Goal: Information Seeking & Learning: Learn about a topic

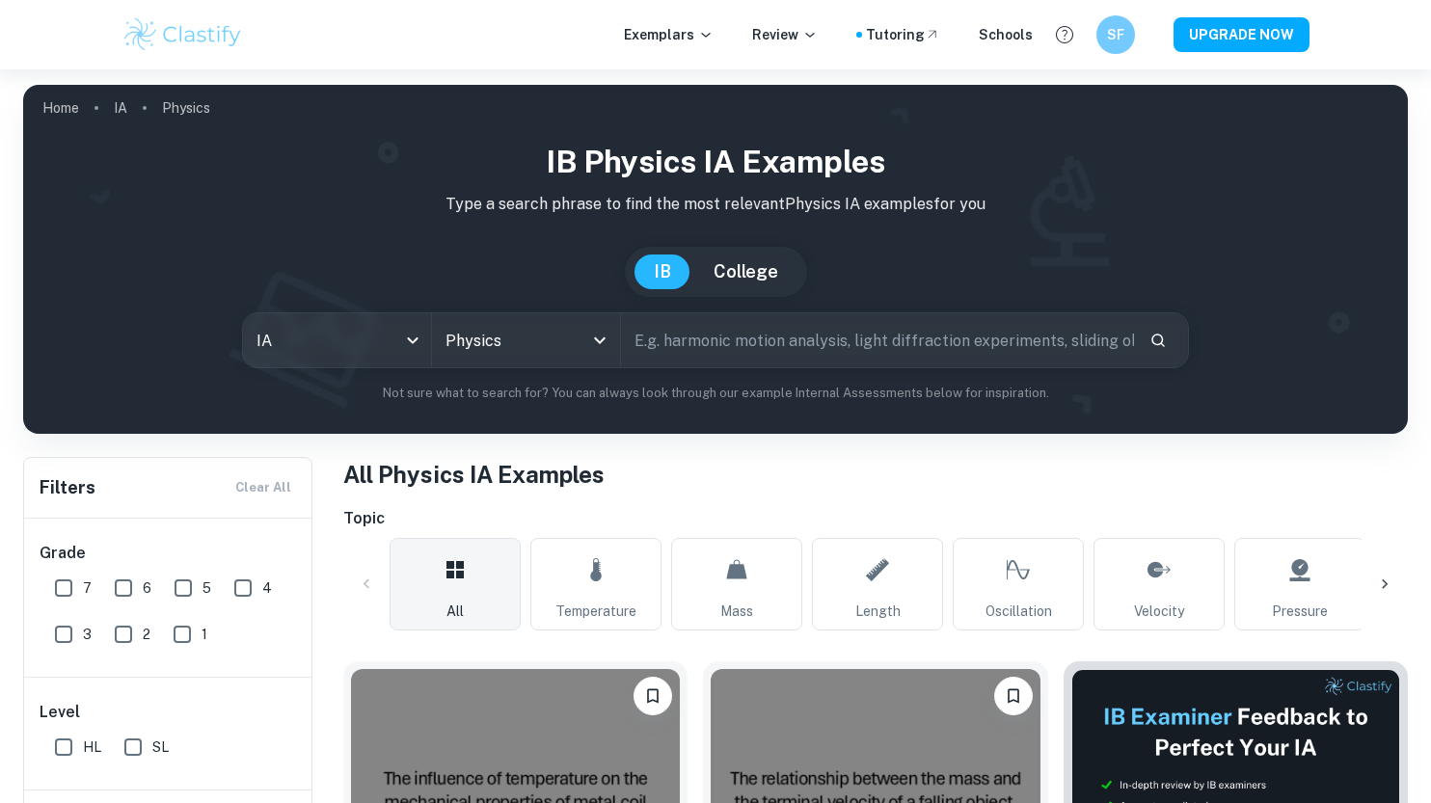
scroll to position [443, 0]
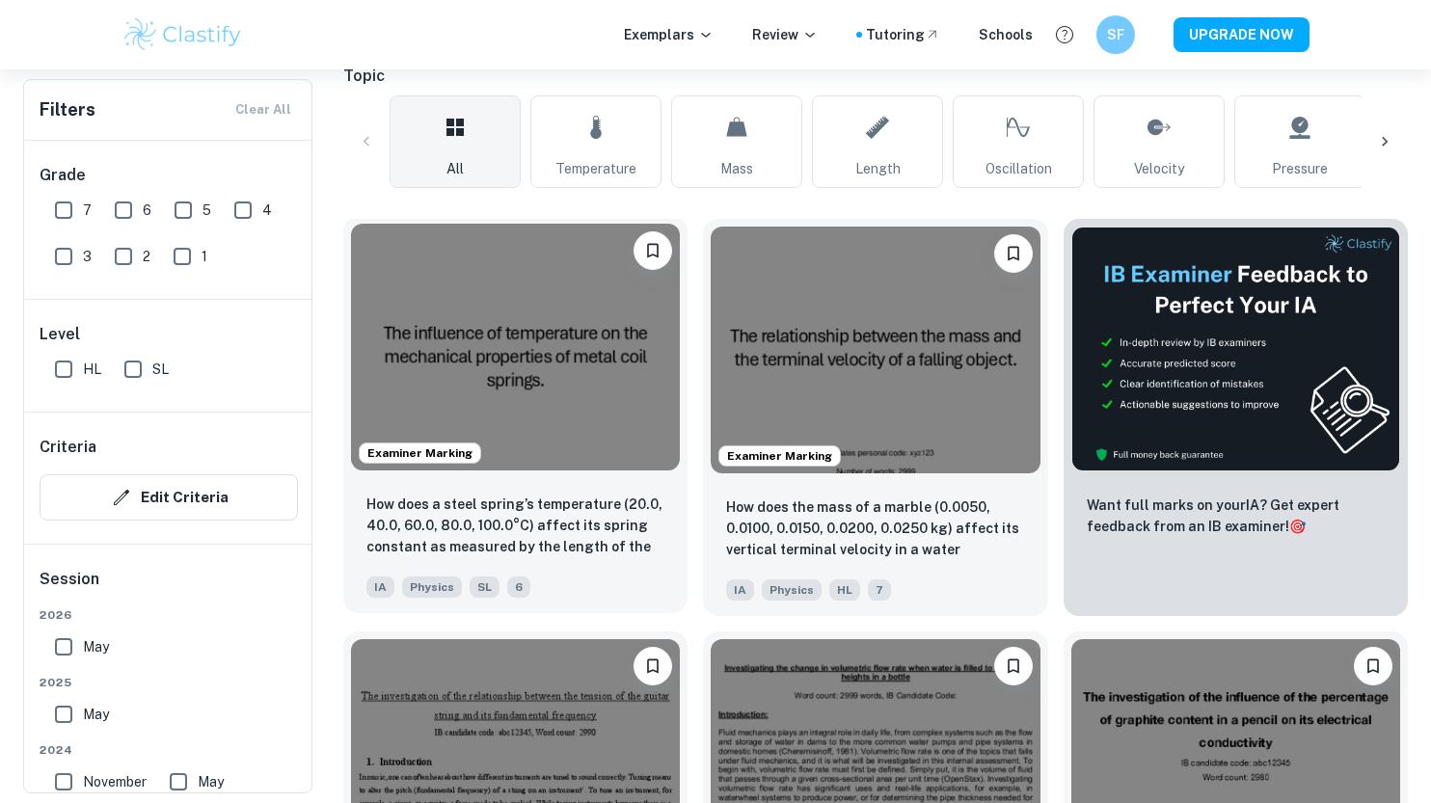
click at [570, 339] on img at bounding box center [515, 347] width 329 height 247
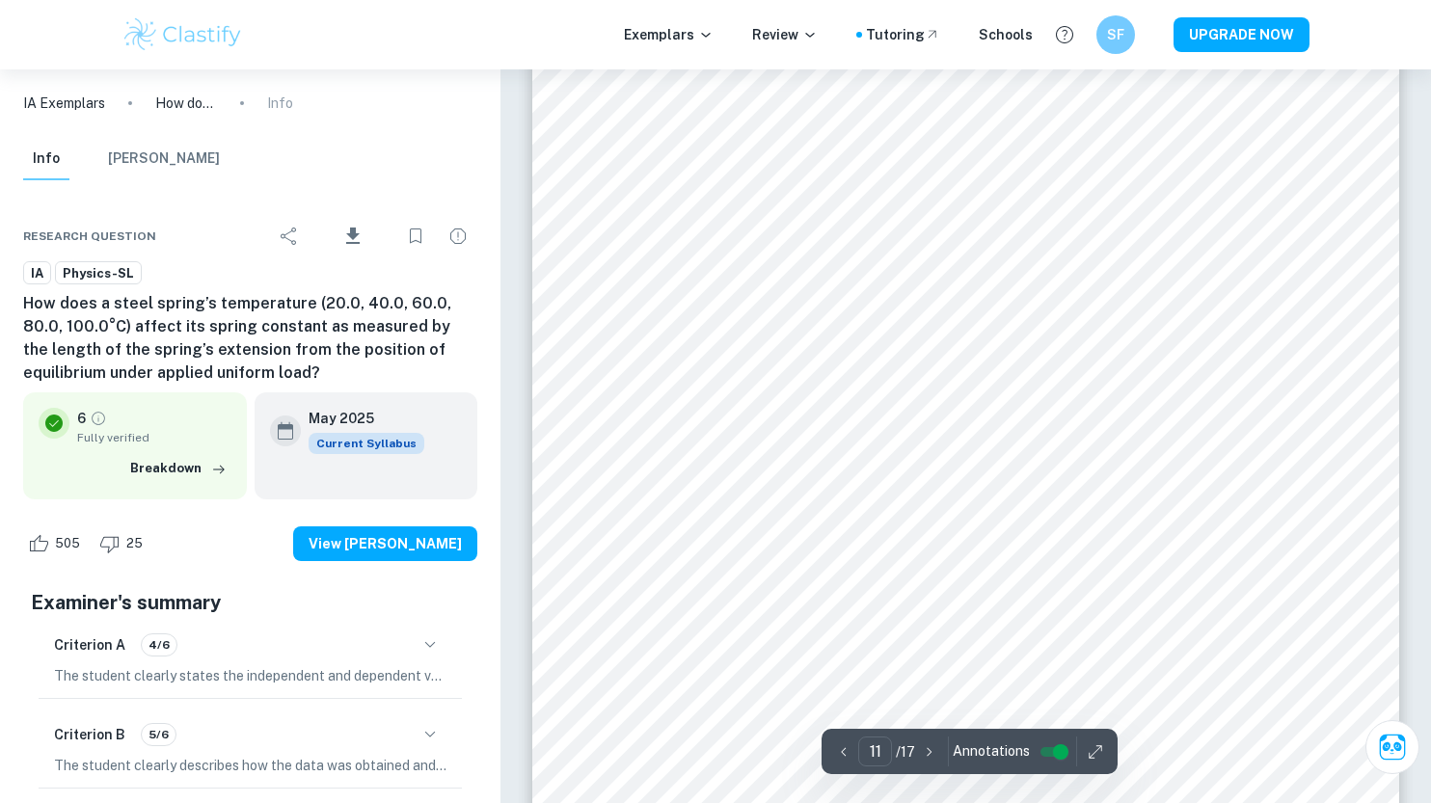
scroll to position [13140, 0]
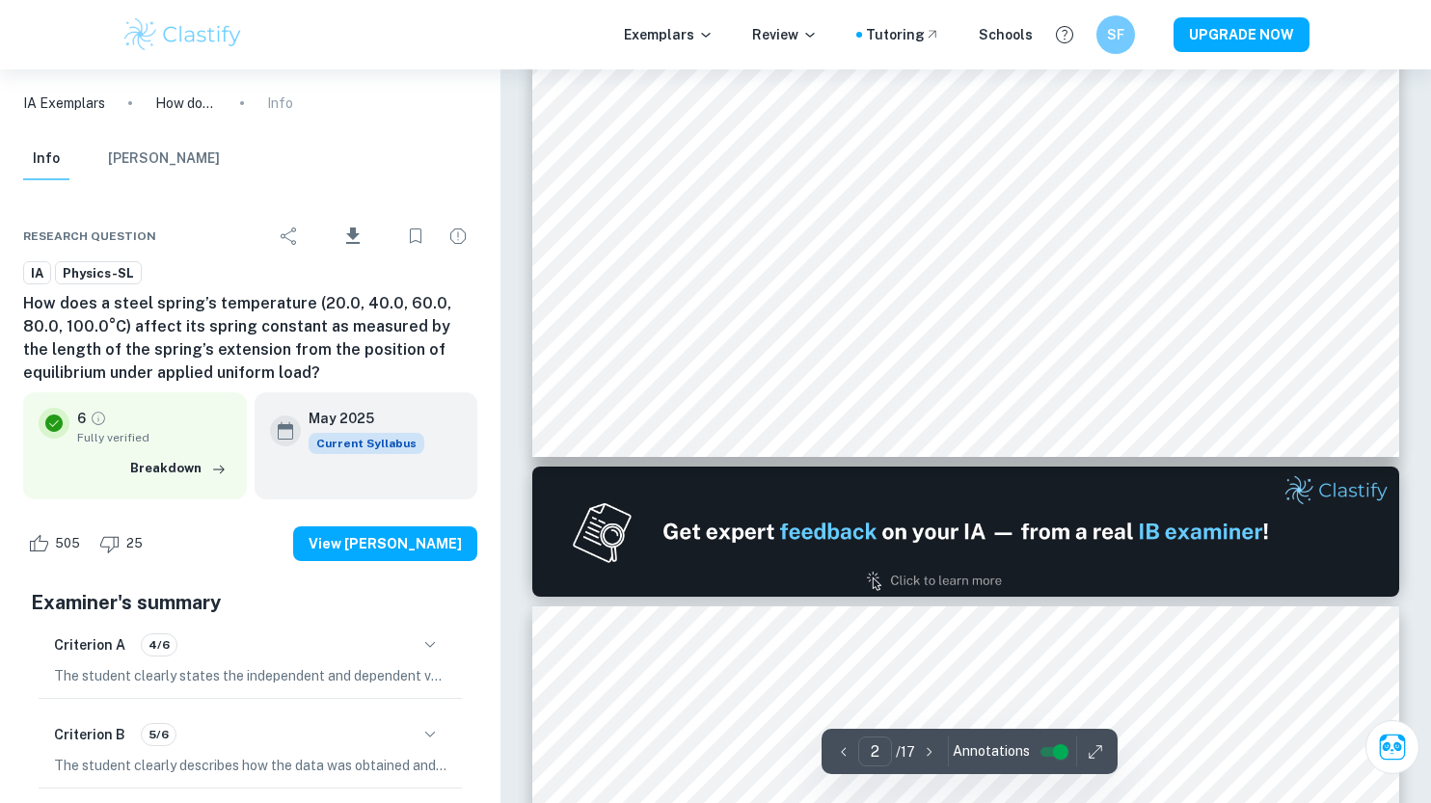
type input "1"
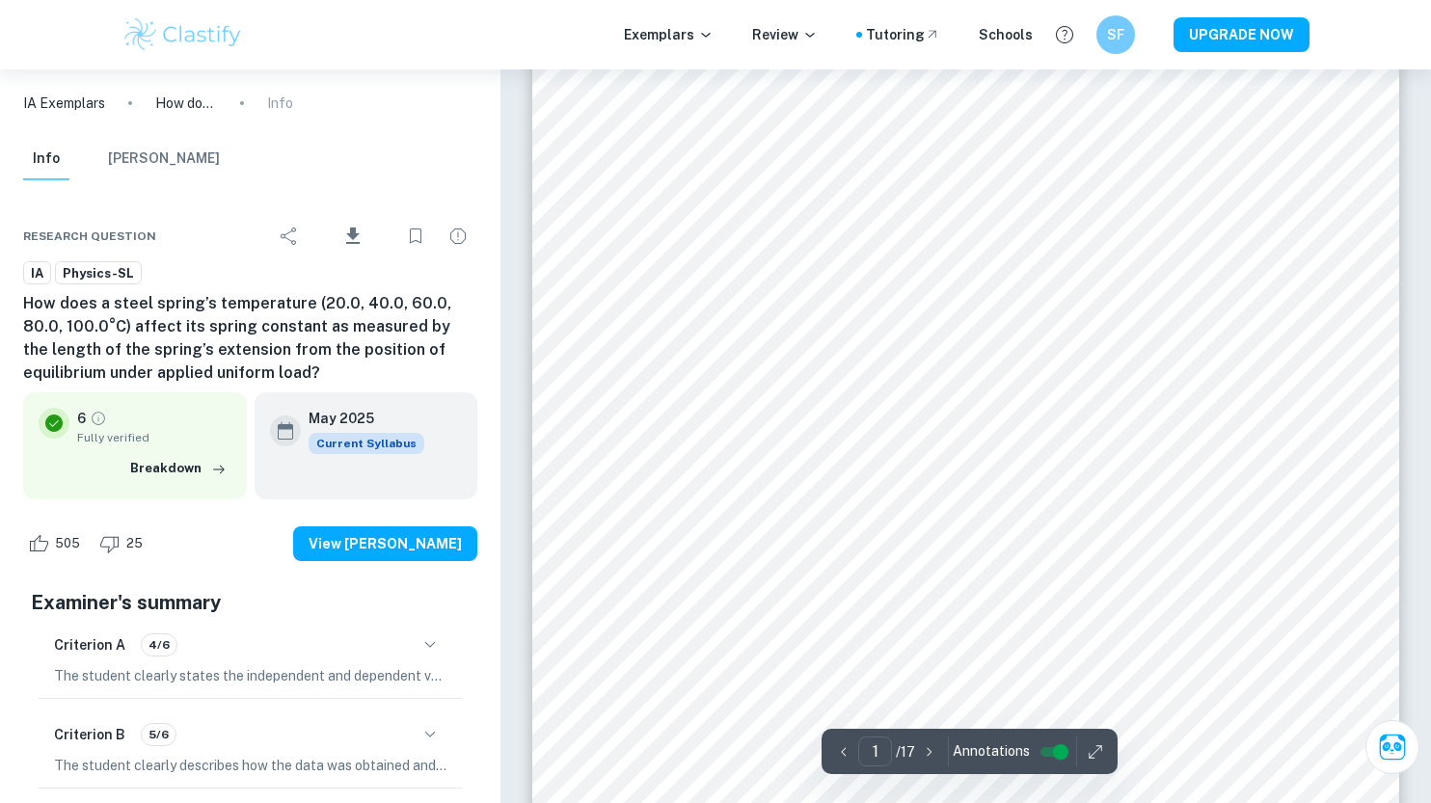
scroll to position [0, 0]
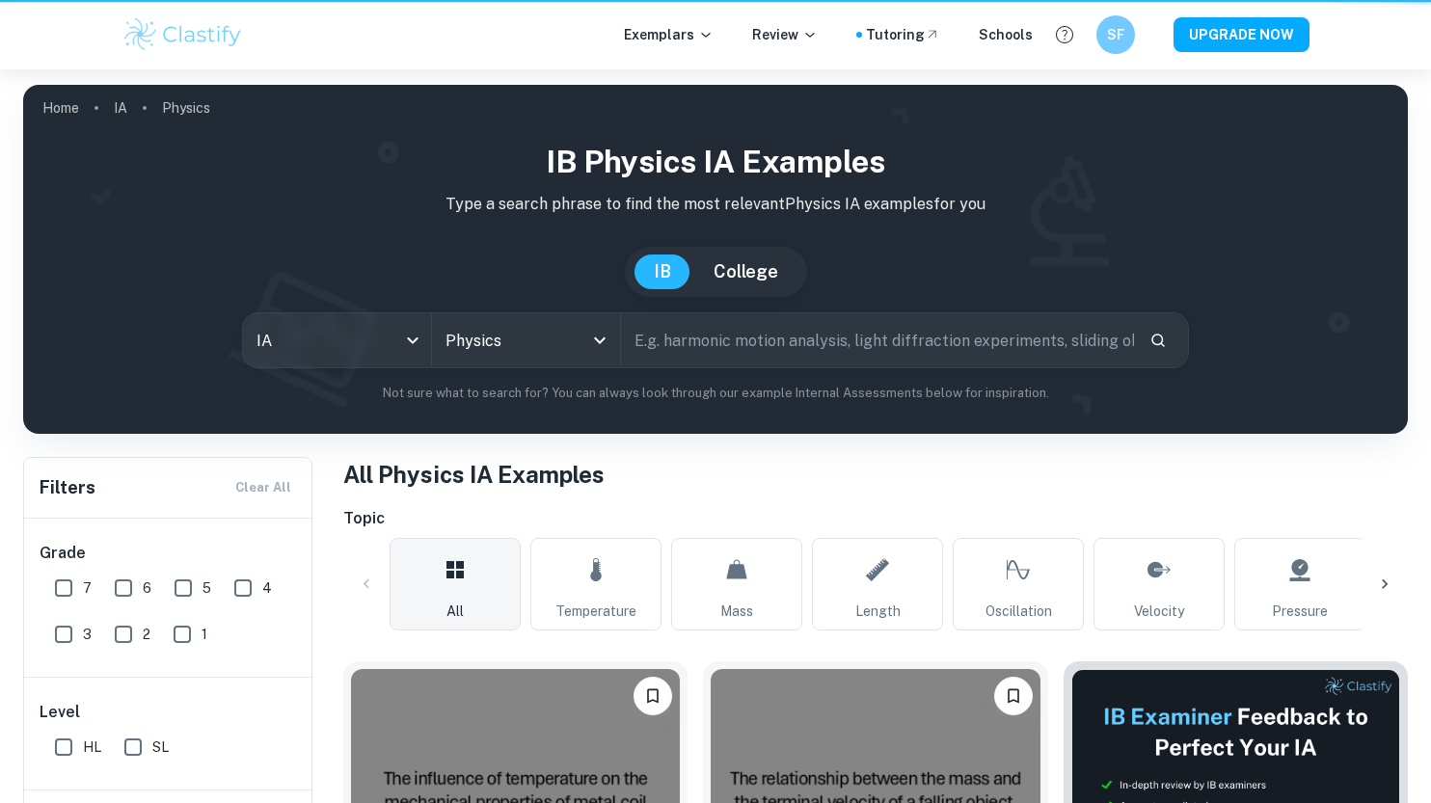
scroll to position [443, 0]
